Goal: Task Accomplishment & Management: Complete application form

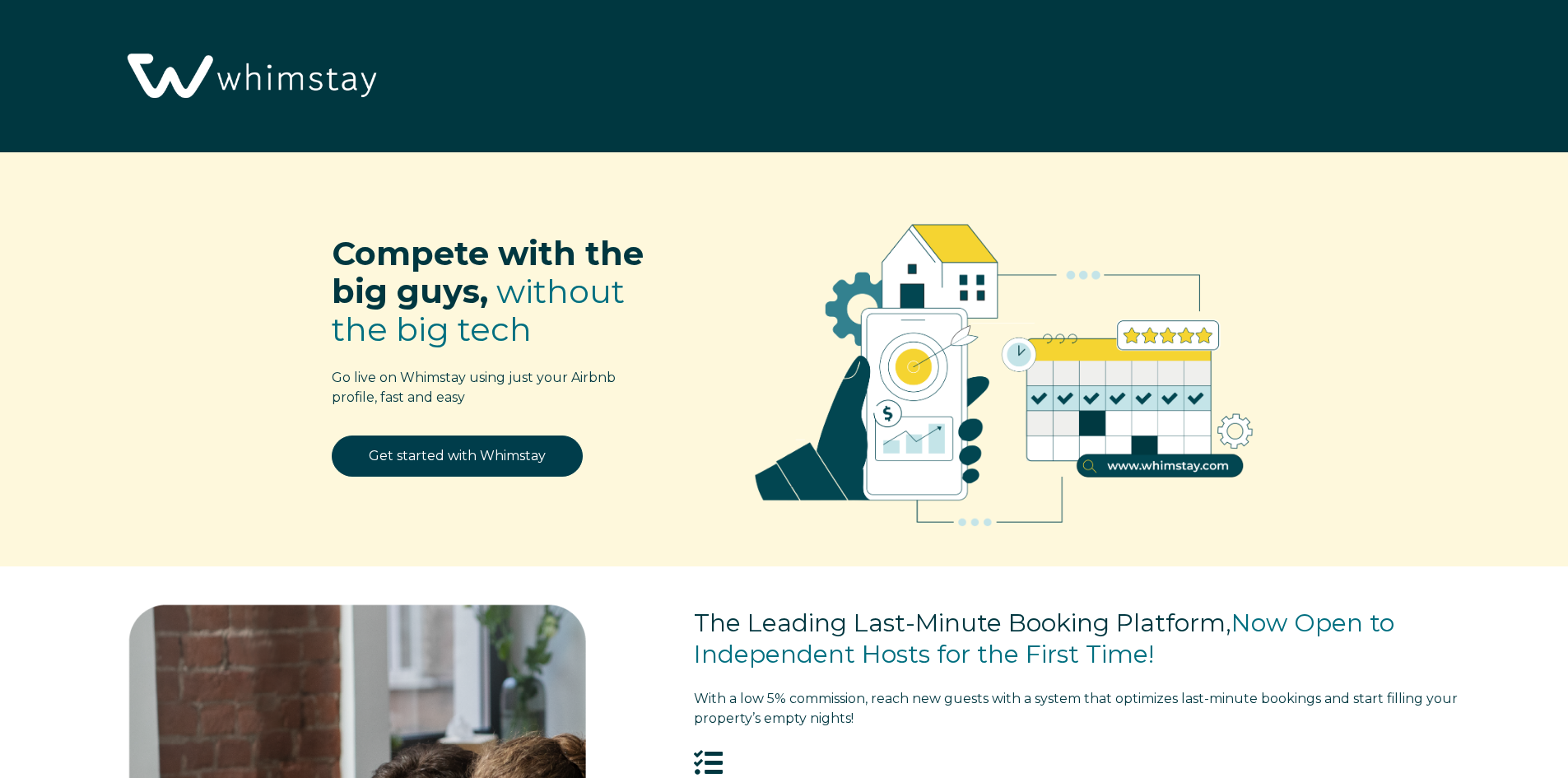
select select "GB"
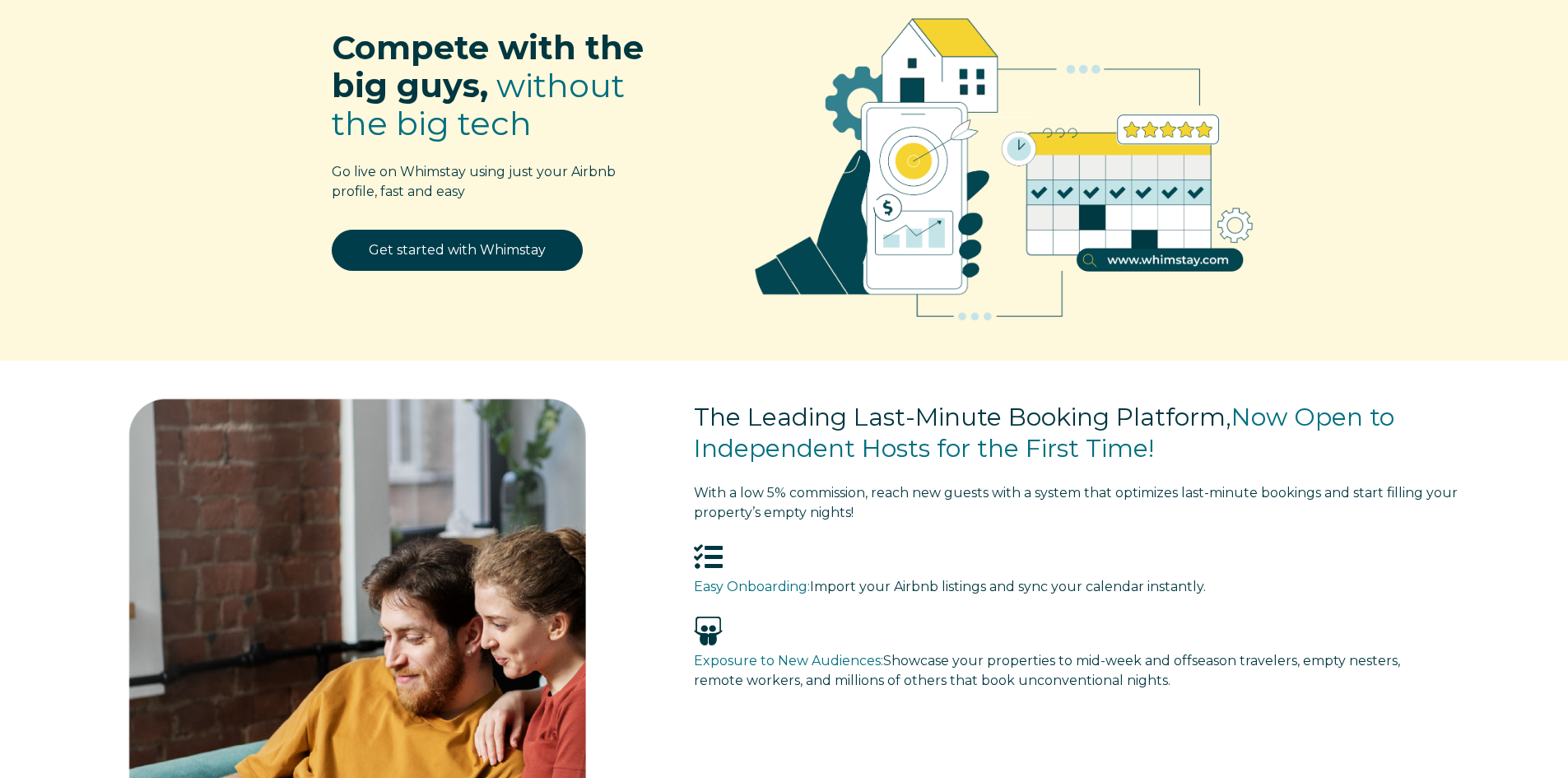
scroll to position [165, 0]
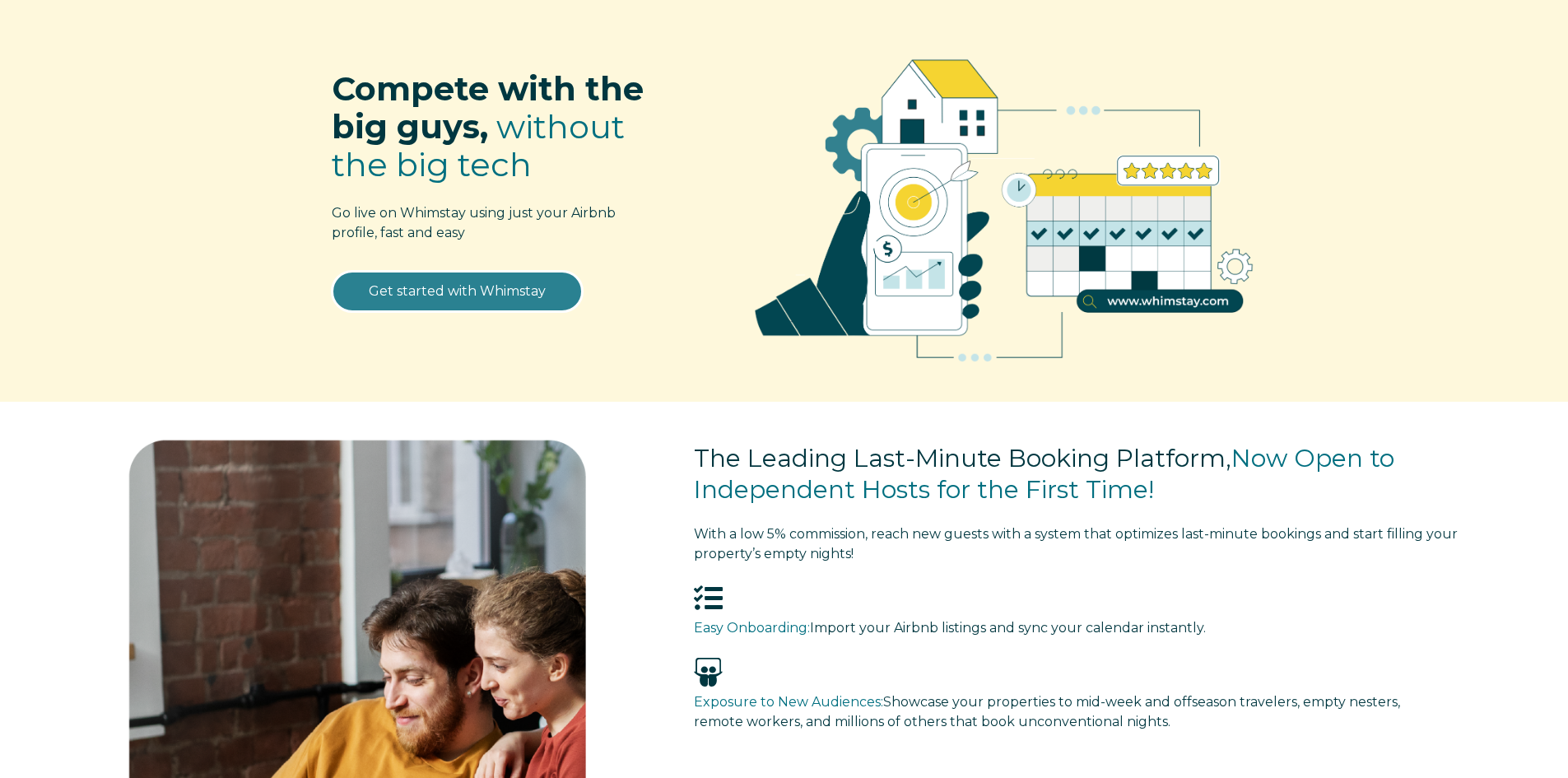
click at [464, 298] on link "Get started with Whimstay" at bounding box center [457, 292] width 251 height 41
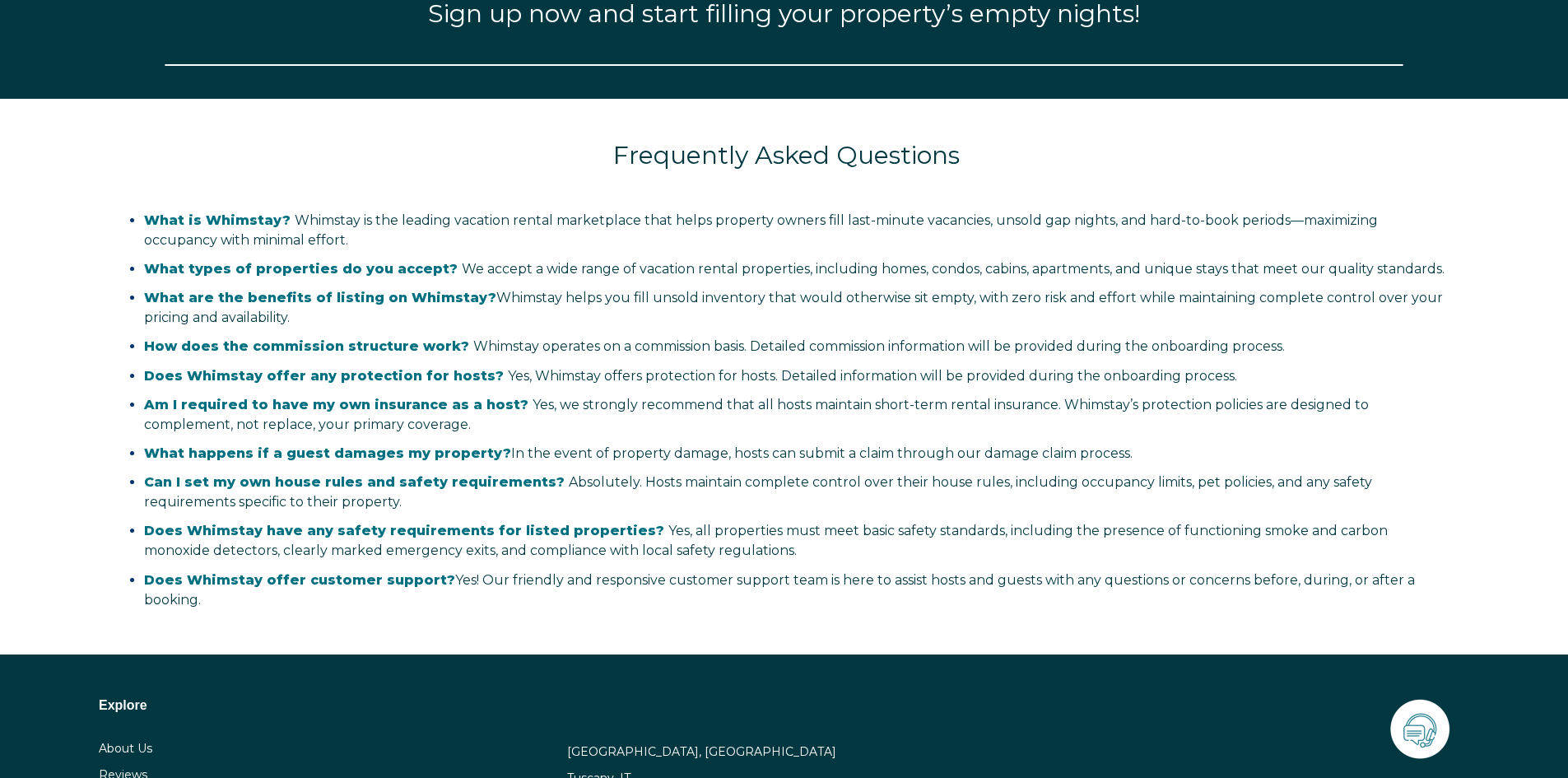
scroll to position [2350, 0]
select select "GB"
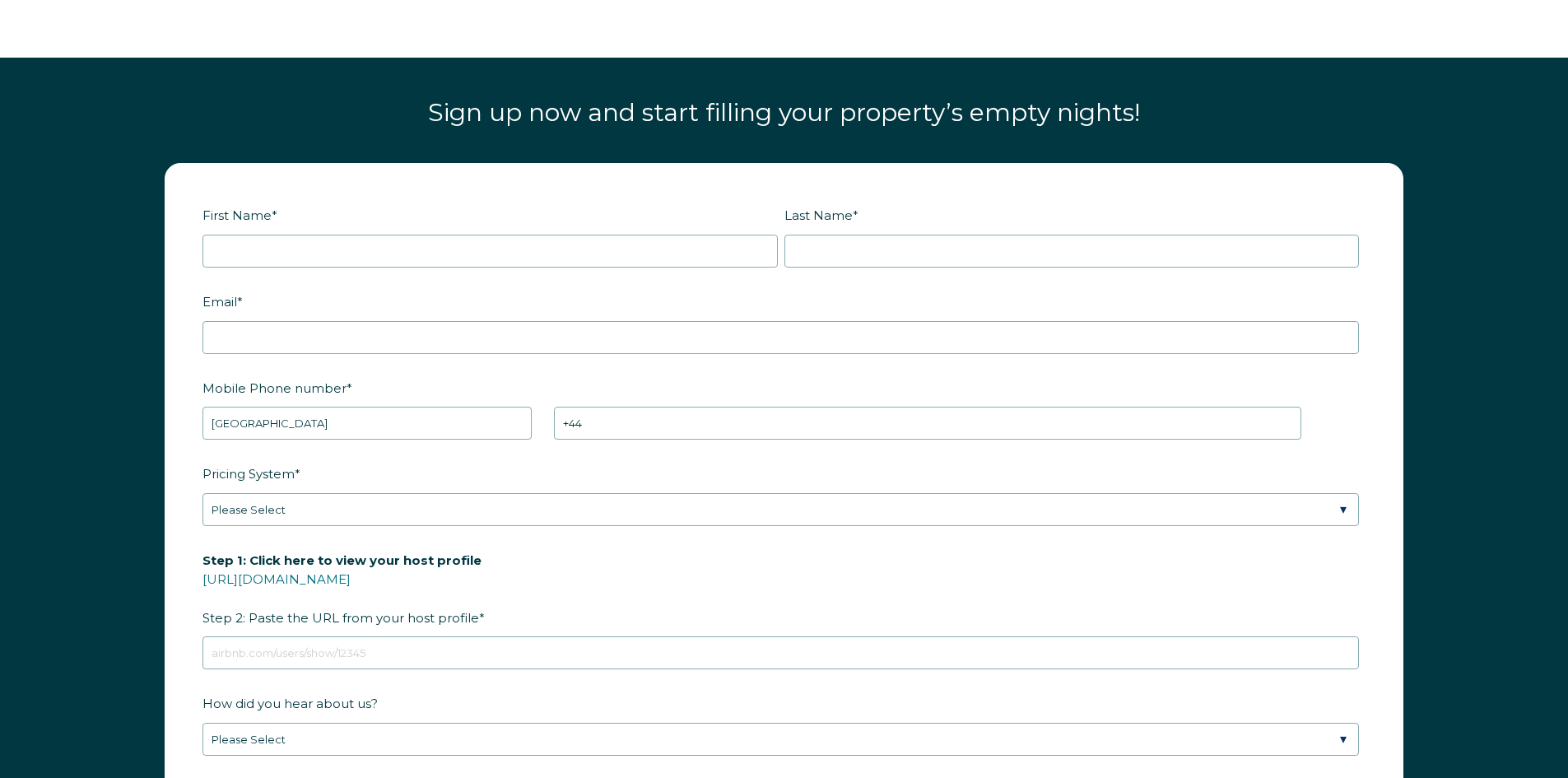
scroll to position [2185, 0]
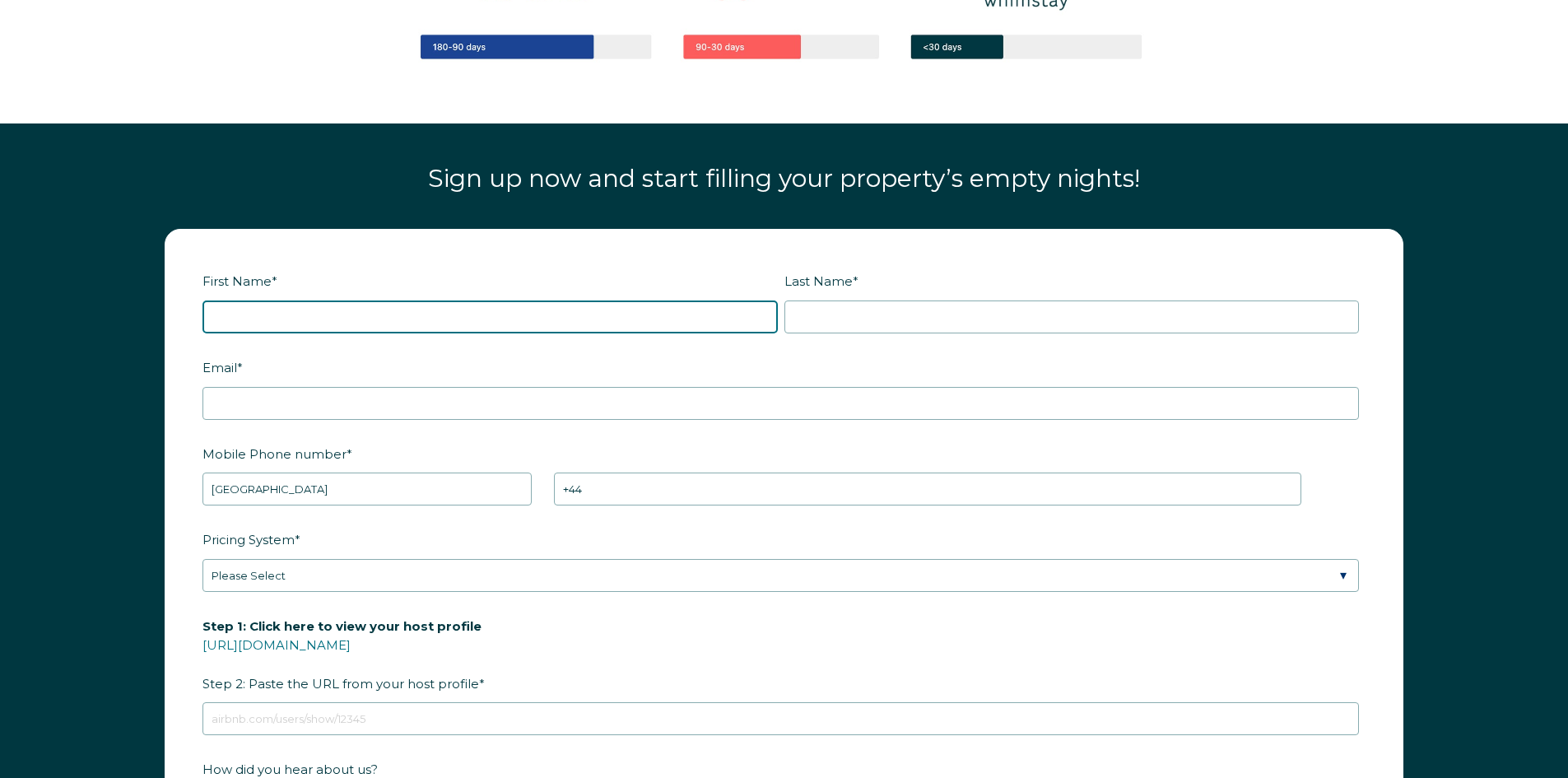
click at [502, 317] on input "First Name *" at bounding box center [490, 317] width 575 height 33
type input "Arnauld"
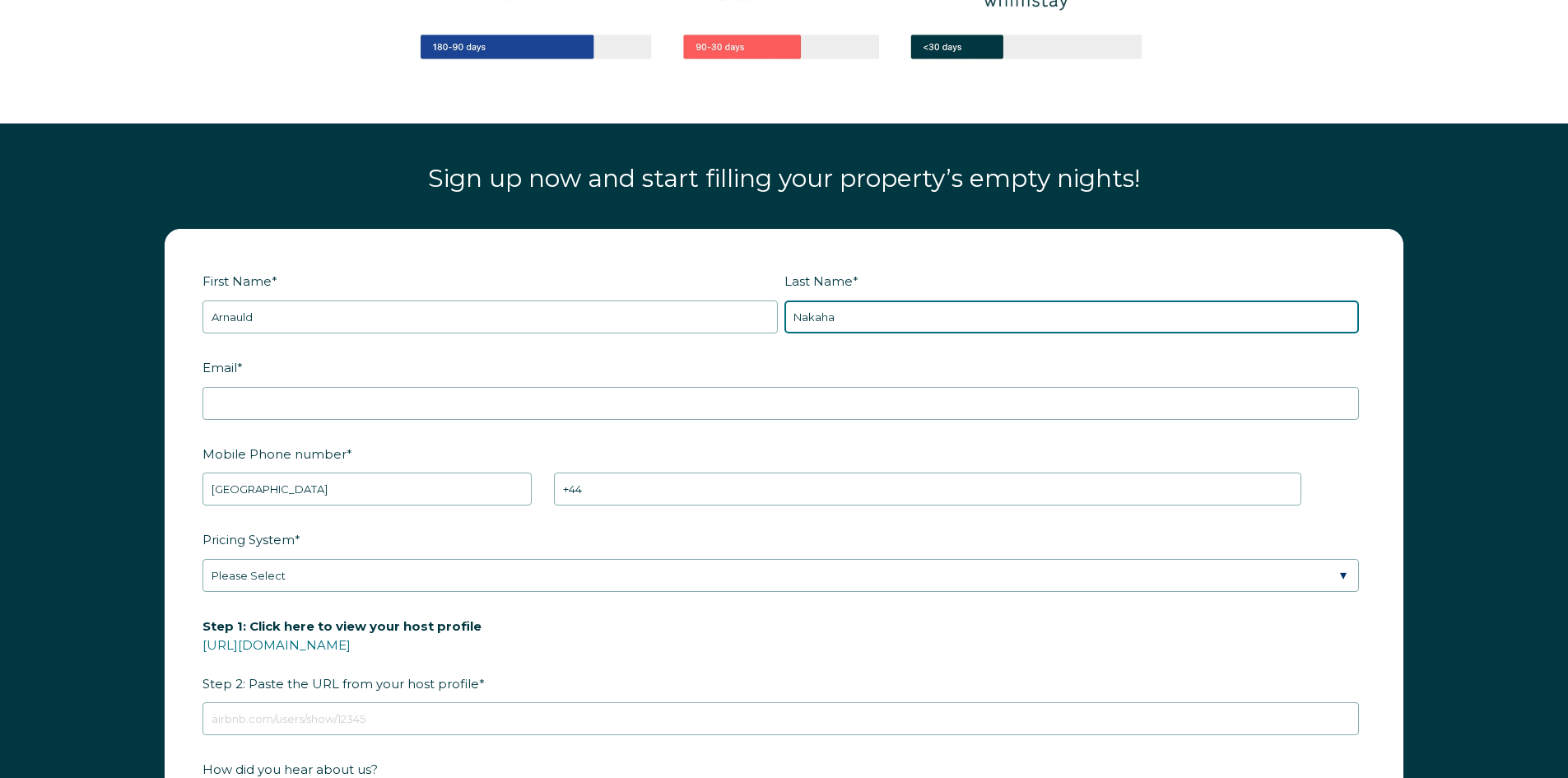
type input "Nakaha"
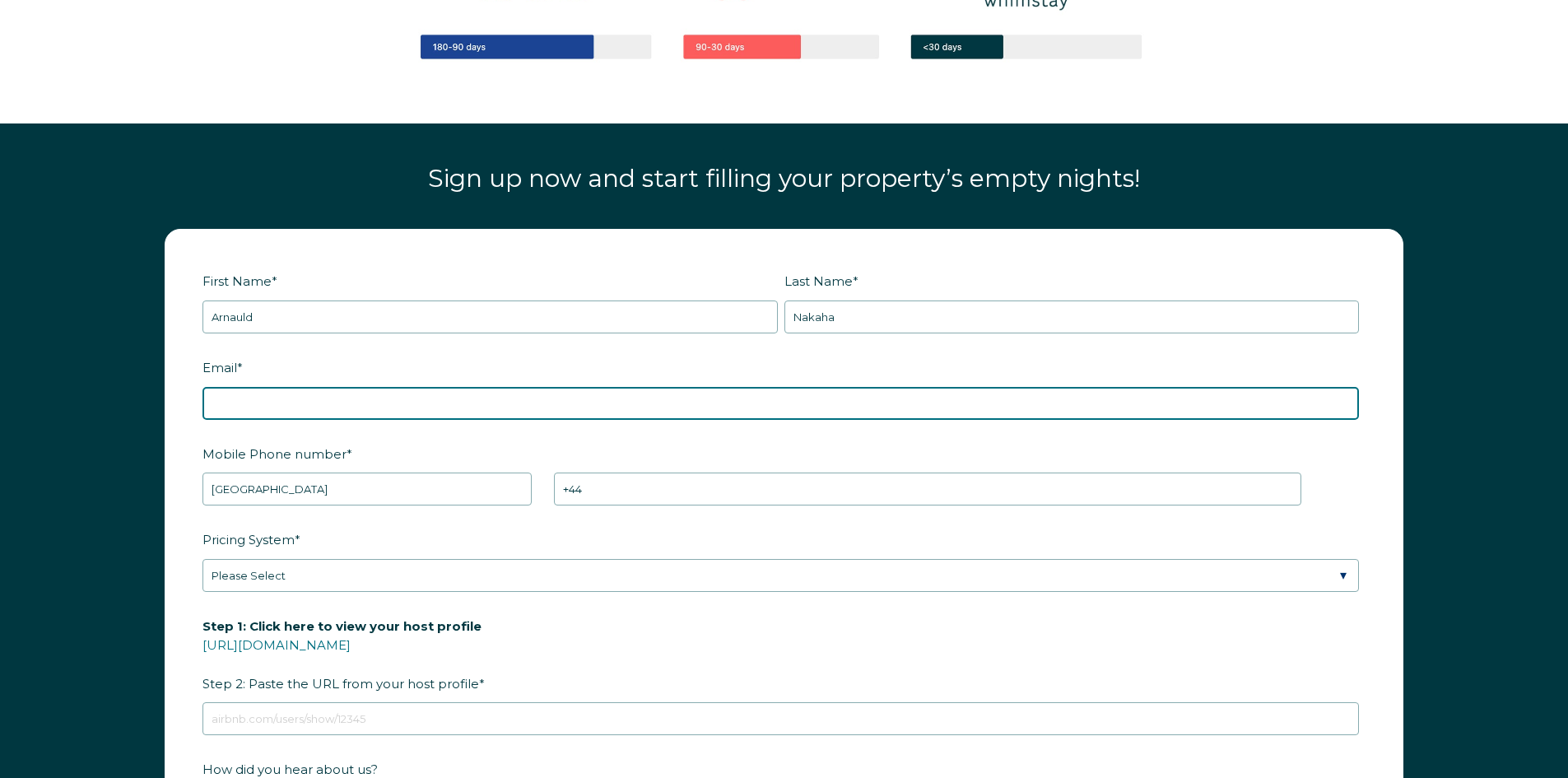
paste input "[EMAIL_ADDRESS][DOMAIN_NAME]"
type input "[EMAIL_ADDRESS][DOMAIN_NAME]"
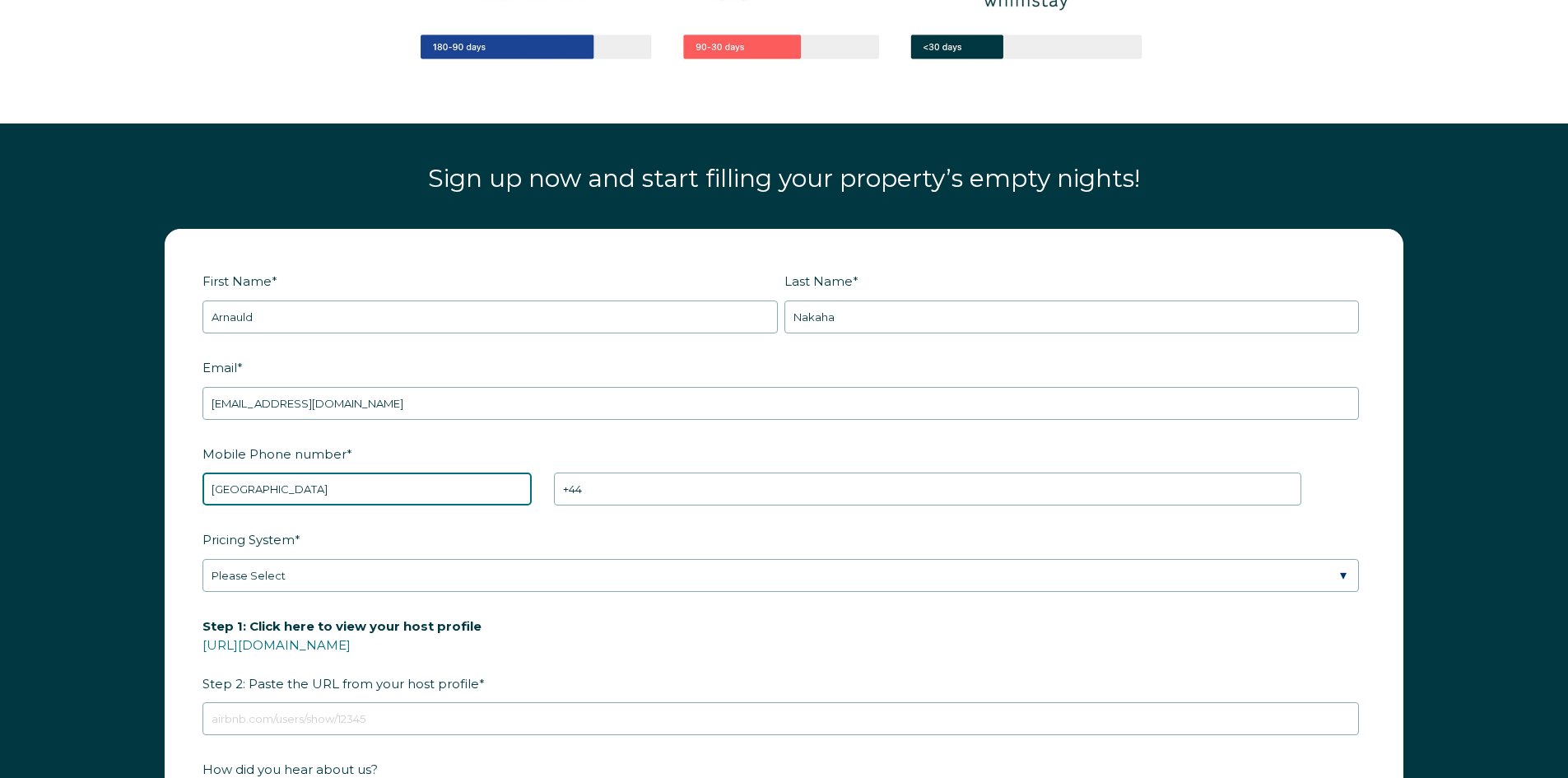
click at [377, 492] on select "* [GEOGRAPHIC_DATA] (‫[GEOGRAPHIC_DATA]‬‎) [GEOGRAPHIC_DATA] ([GEOGRAPHIC_DATA]…" at bounding box center [367, 489] width 329 height 33
select select "US"
click at [203, 473] on select "* [GEOGRAPHIC_DATA] (‫[GEOGRAPHIC_DATA]‬‎) [GEOGRAPHIC_DATA] ([GEOGRAPHIC_DATA]…" at bounding box center [367, 489] width 329 height 33
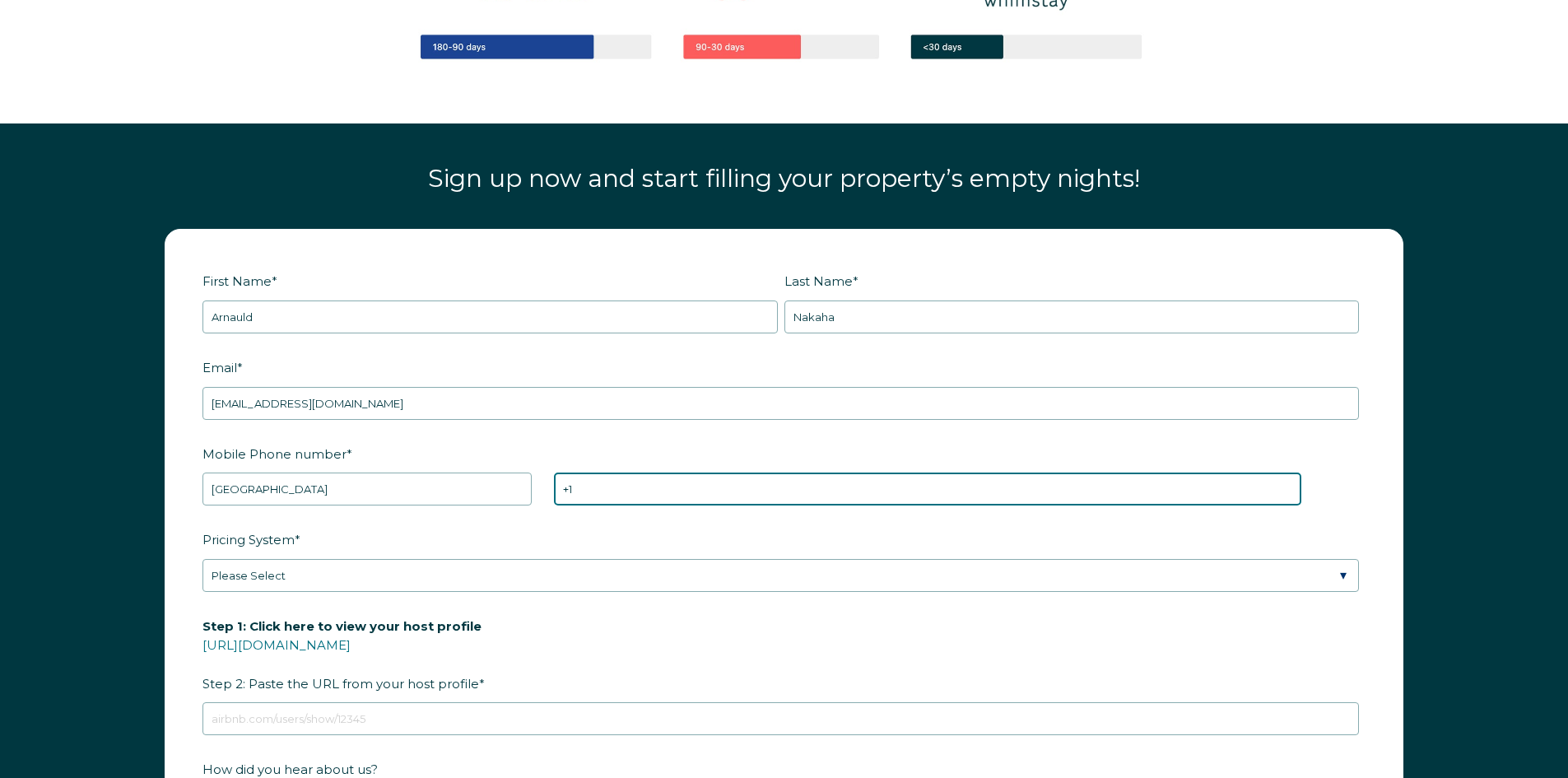
click at [632, 483] on input "+1" at bounding box center [927, 489] width 748 height 33
paste input "2083600575"
type input "[PHONE_NUMBER]"
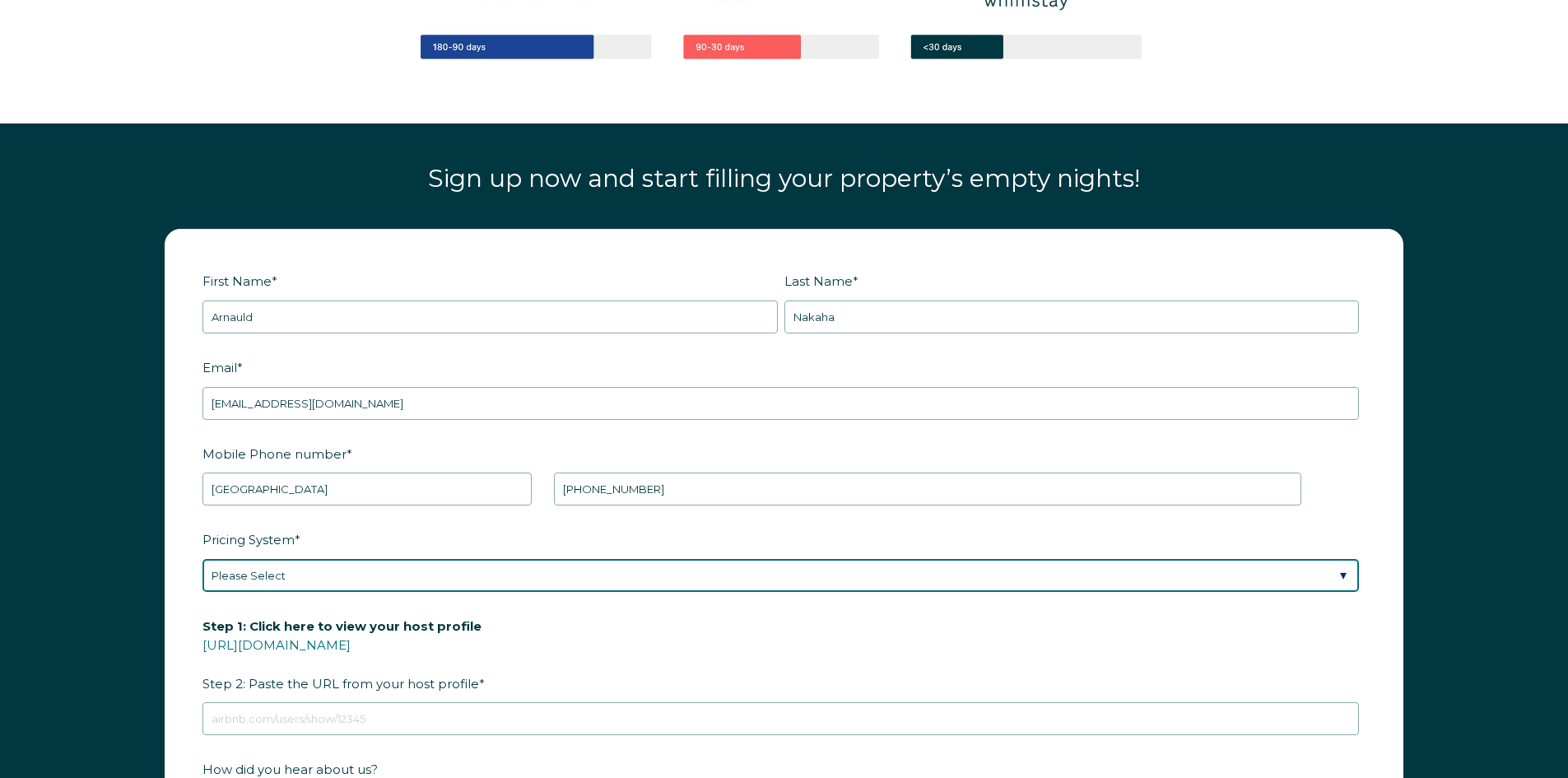
click at [351, 581] on select "Please Select Manual Airbnb Smart Pricing PriceLabs Wheelhouse Beyond Pricing 3…" at bounding box center [780, 575] width 1156 height 33
select select "Manual"
click at [203, 559] on select "Please Select Manual Airbnb Smart Pricing PriceLabs Wheelhouse Beyond Pricing 3…" at bounding box center [780, 575] width 1156 height 33
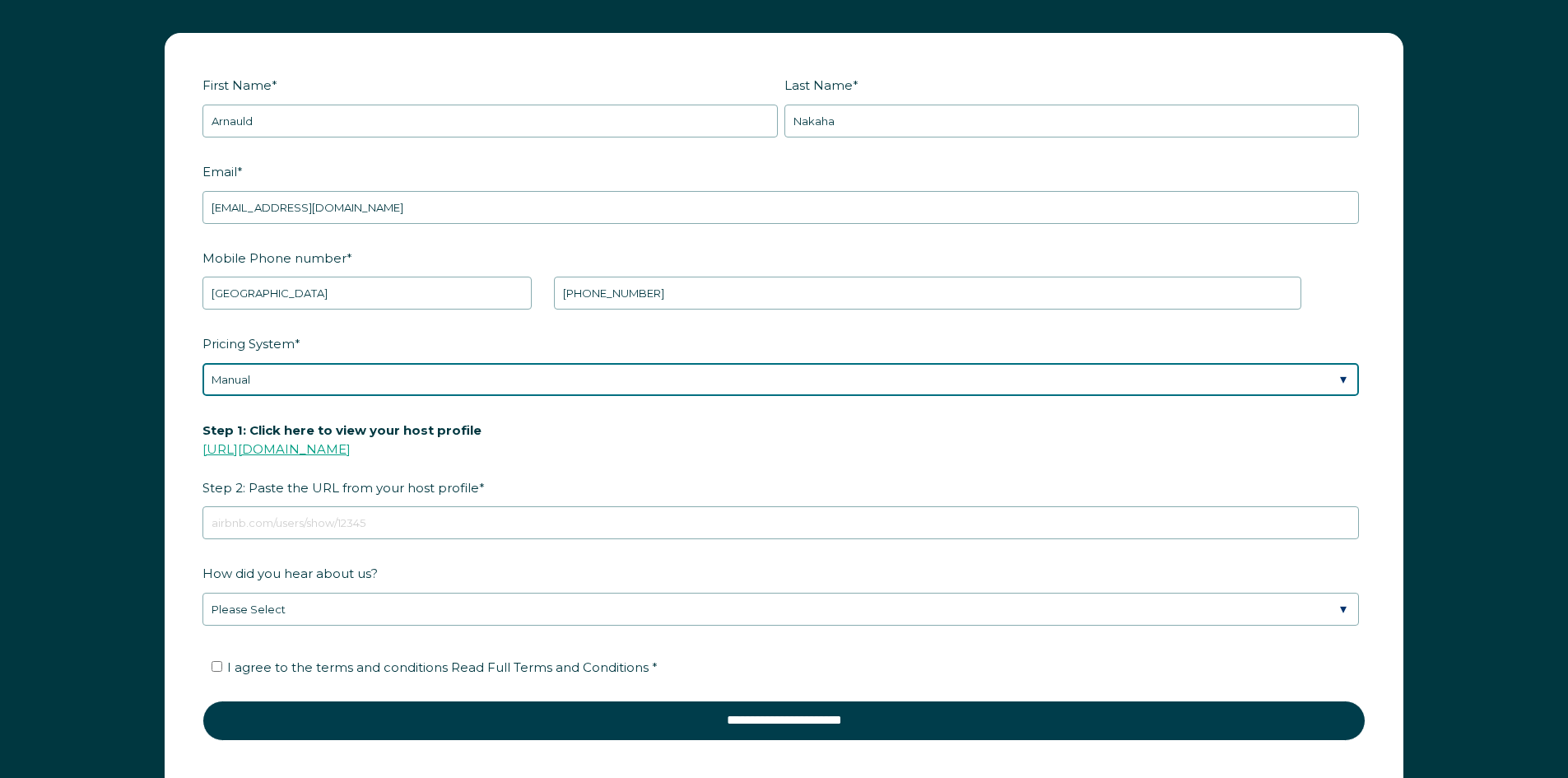
scroll to position [2432, 0]
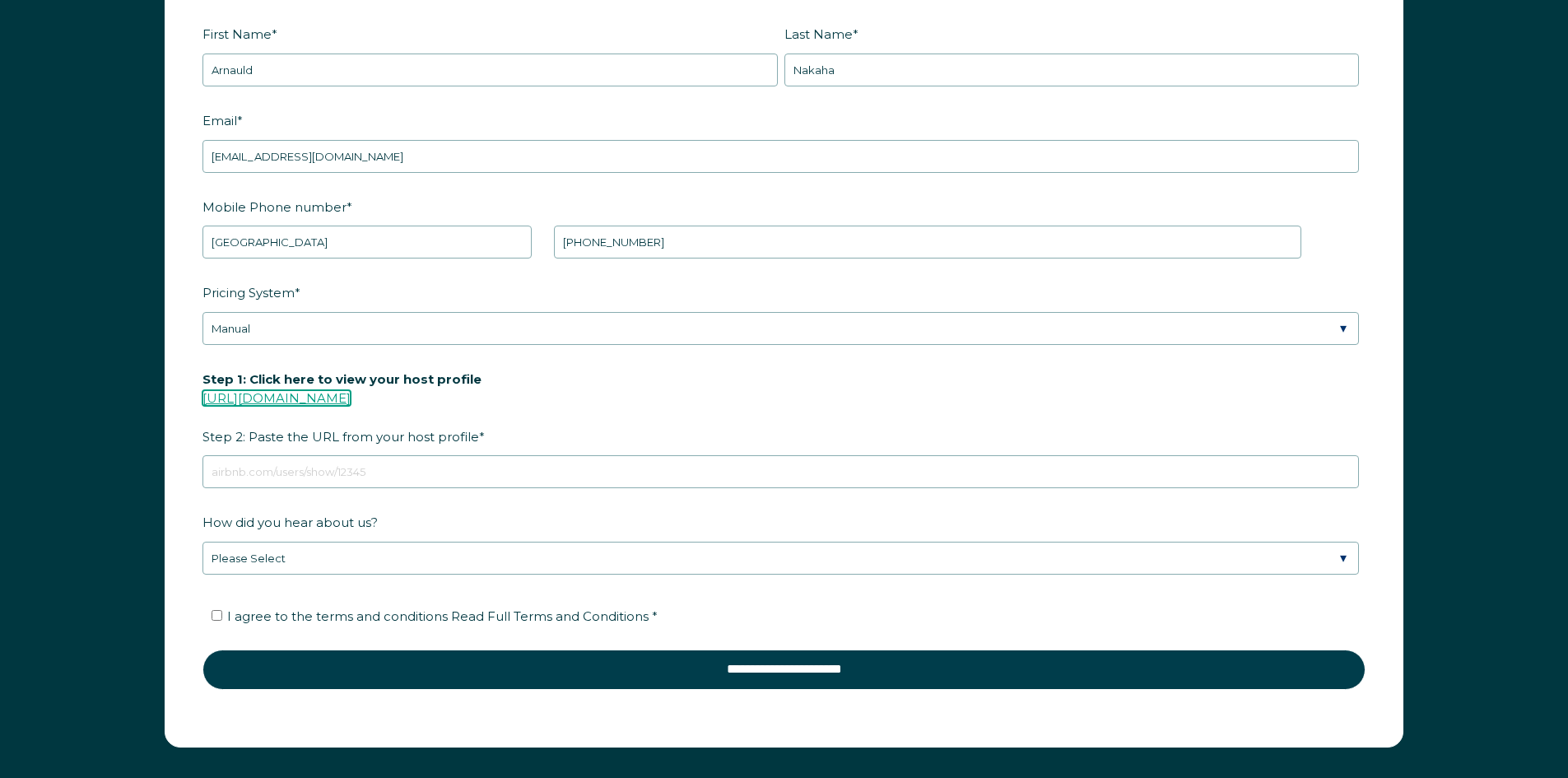
click at [350, 398] on link "[URL][DOMAIN_NAME]" at bounding box center [276, 398] width 148 height 15
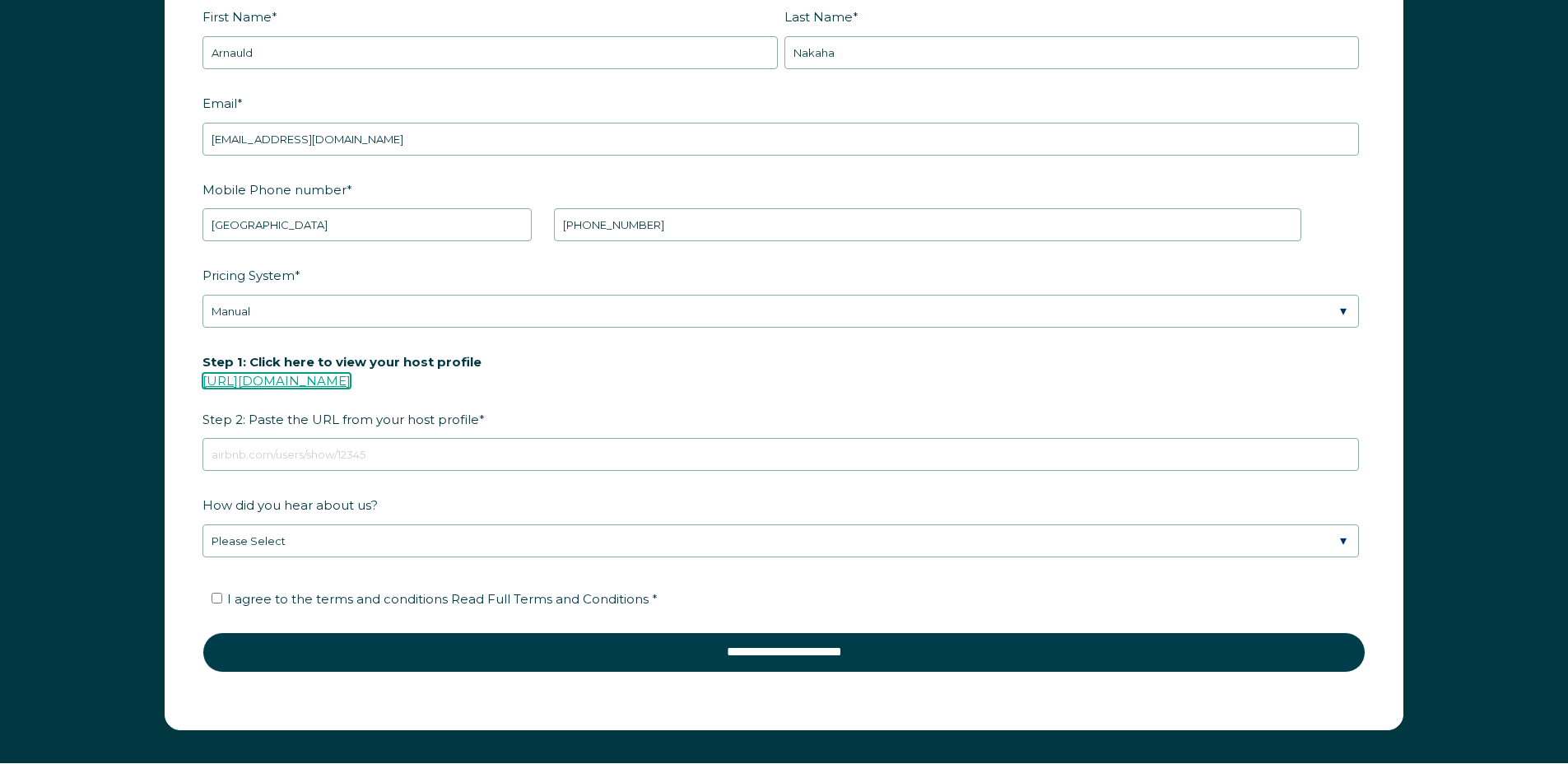
scroll to position [2515, 0]
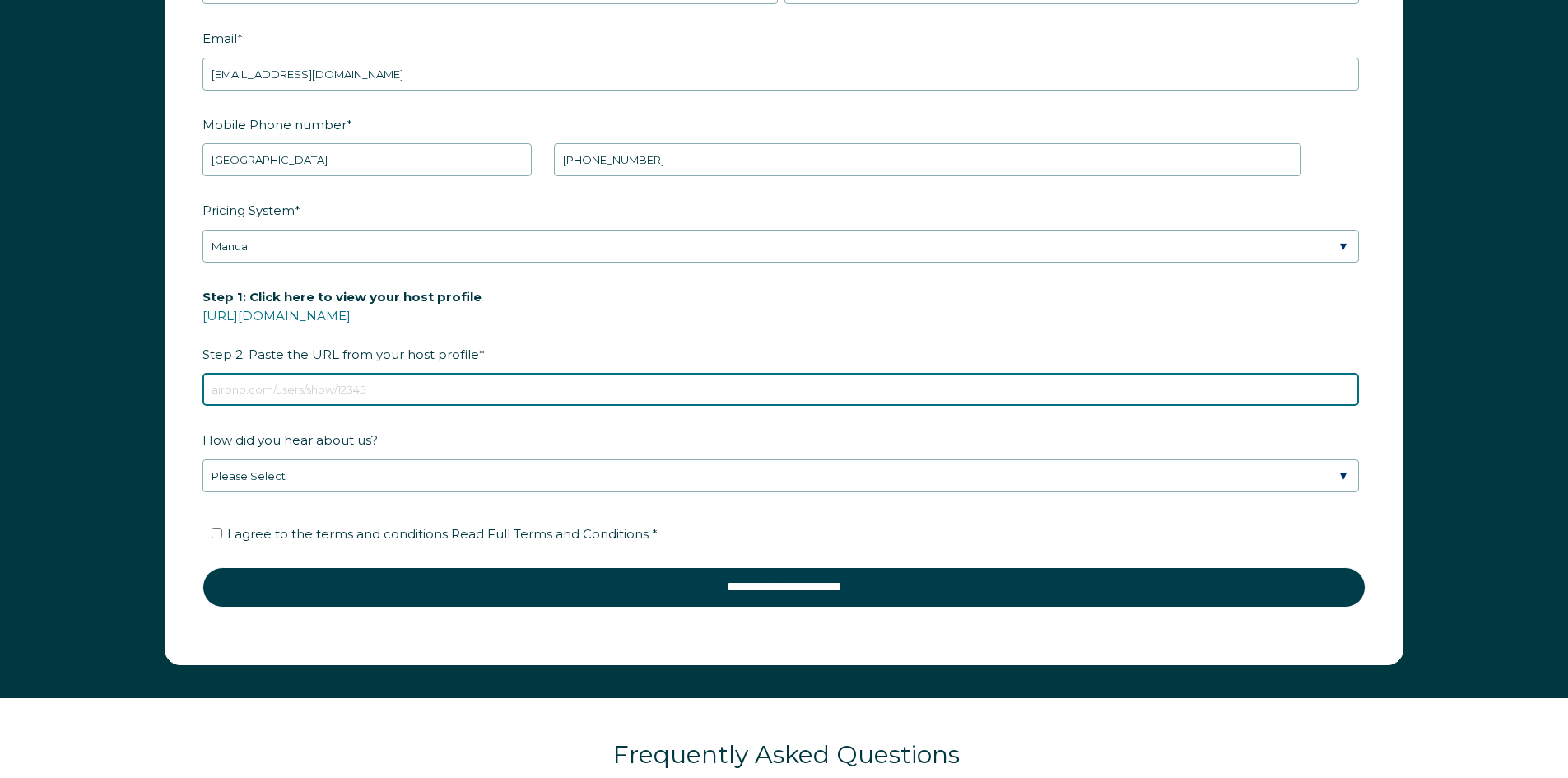
click at [473, 386] on input "Step 1: Click here to view your host profile [URL][DOMAIN_NAME] Step 2: Paste t…" at bounding box center [780, 389] width 1156 height 33
paste input "[URL][DOMAIN_NAME]"
type input "[URL][DOMAIN_NAME]"
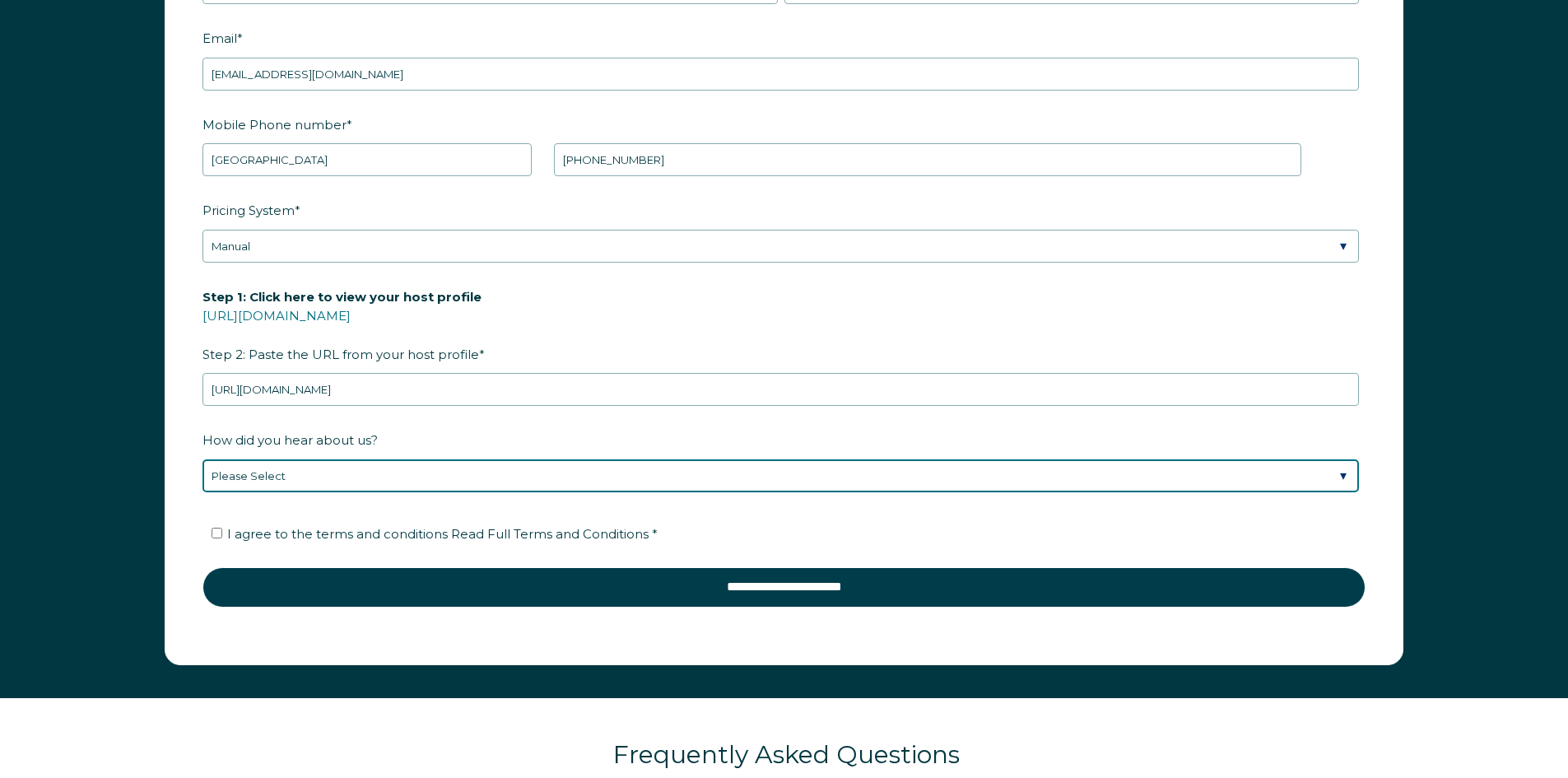
click at [448, 469] on select "Please Select Discovered Whimstay at an event or conference Found Whimstay thro…" at bounding box center [780, 475] width 1156 height 33
click at [203, 459] on select "Please Select Discovered Whimstay at an event or conference Found Whimstay thro…" at bounding box center [780, 475] width 1156 height 33
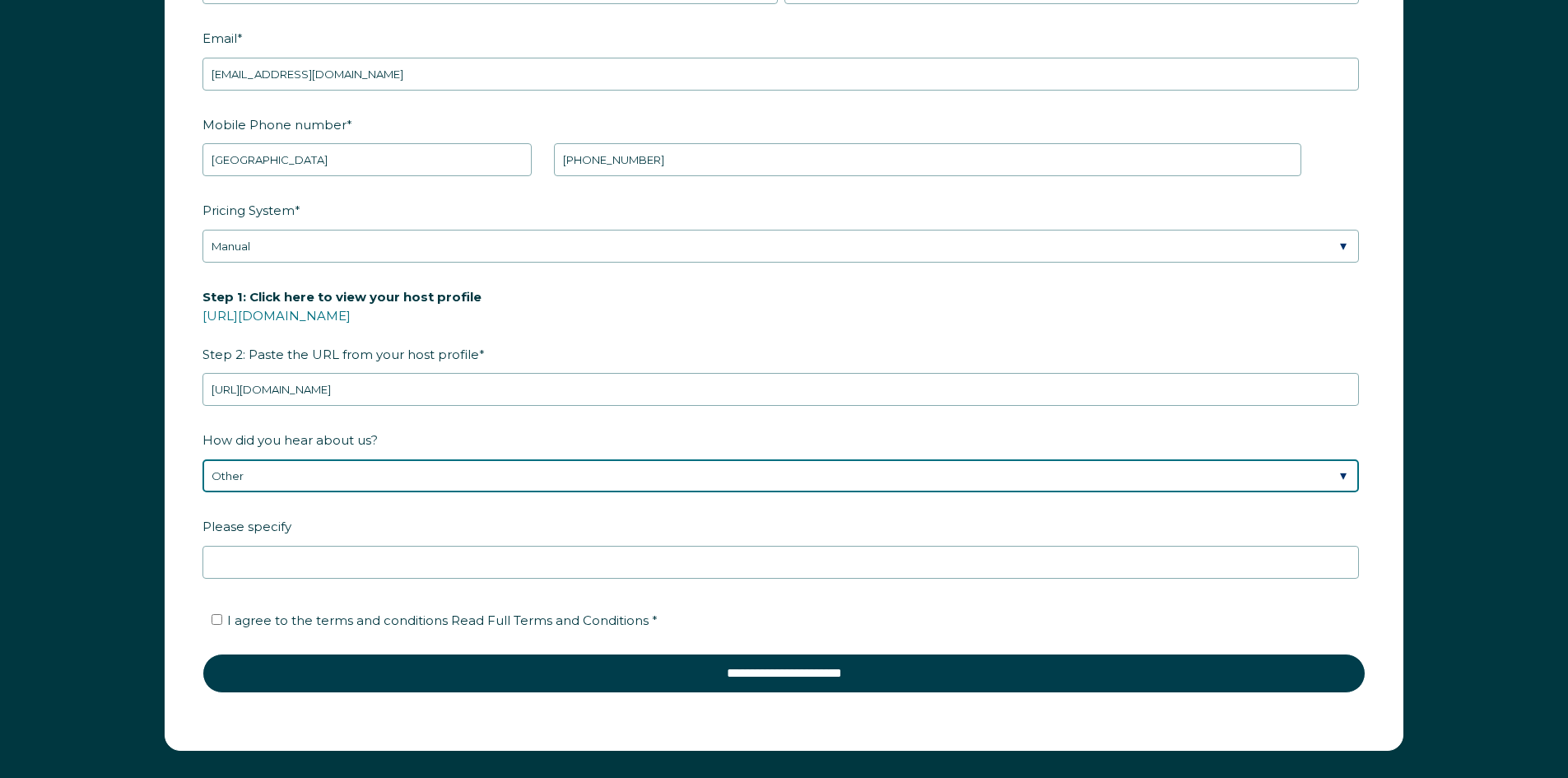
click at [481, 479] on select "Please Select Discovered Whimstay at an event or conference Found Whimstay thro…" at bounding box center [780, 475] width 1156 height 33
select select "Google Search"
click at [203, 459] on select "Please Select Discovered Whimstay at an event or conference Found Whimstay thro…" at bounding box center [780, 475] width 1156 height 33
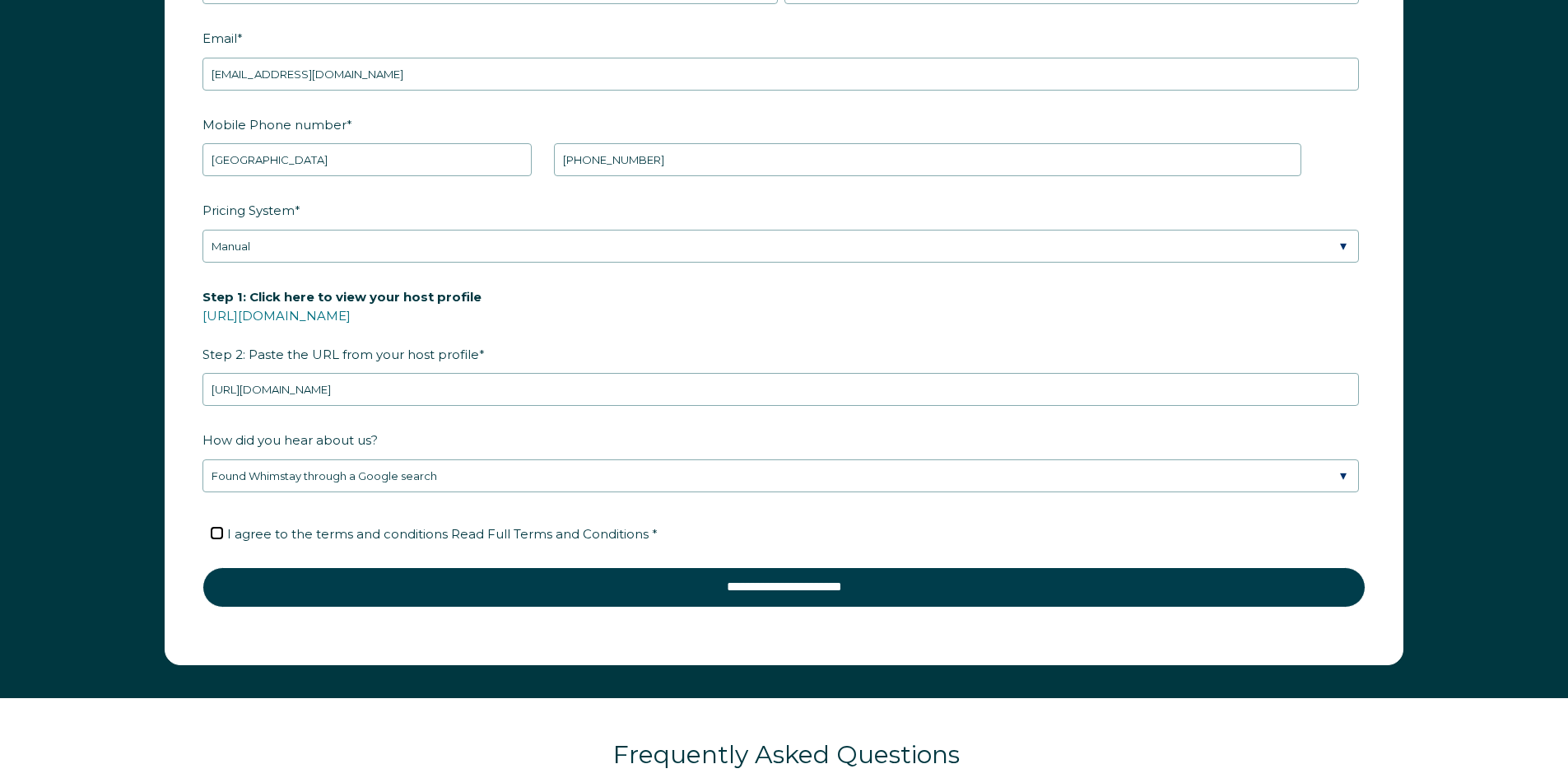
click at [220, 534] on input "I agree to the terms and conditions Read Full Terms and Conditions *" at bounding box center [217, 533] width 11 height 11
checkbox input "true"
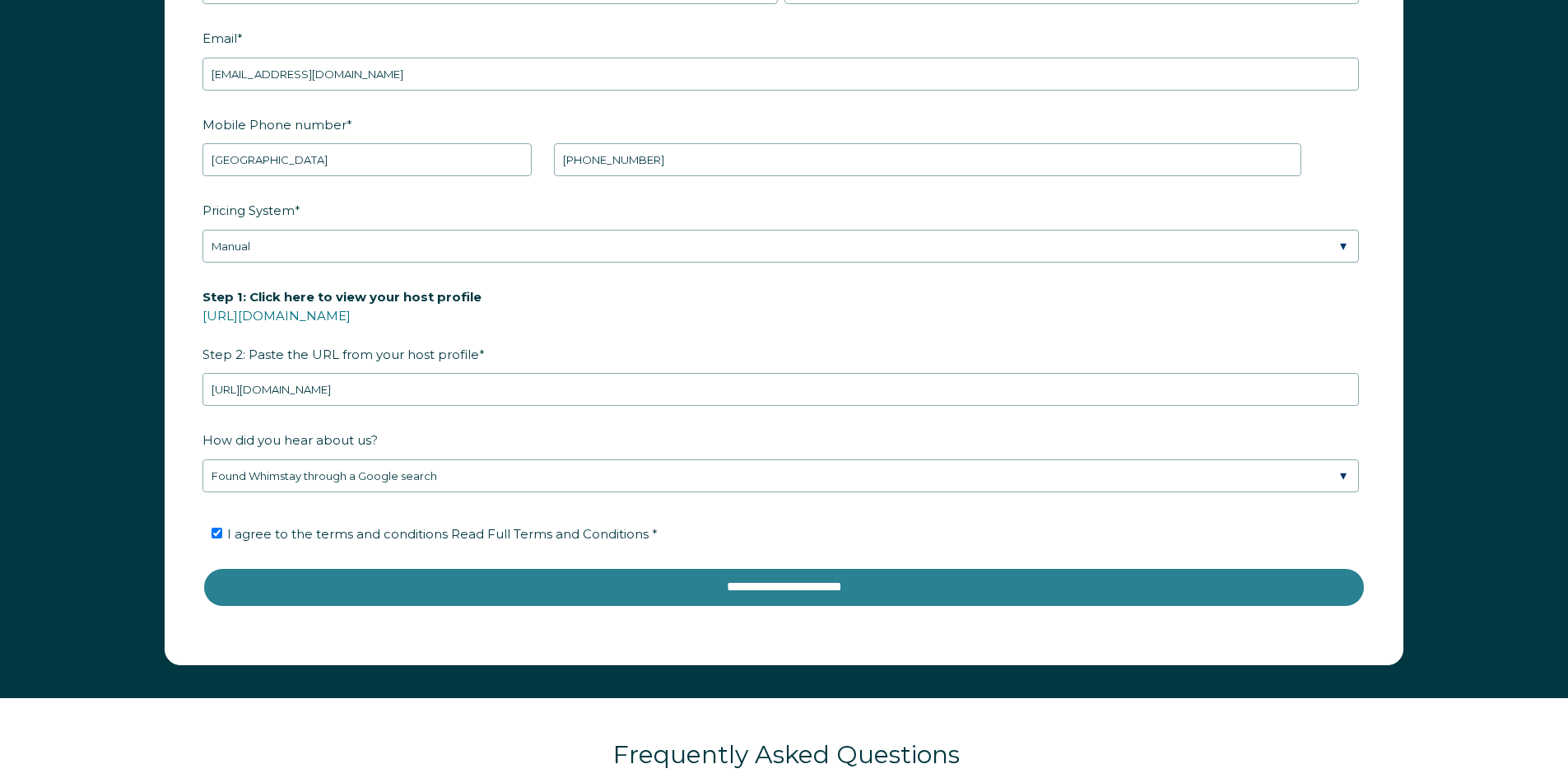
click at [808, 589] on input "**********" at bounding box center [784, 587] width 1163 height 39
